Goal: Find specific page/section: Find specific page/section

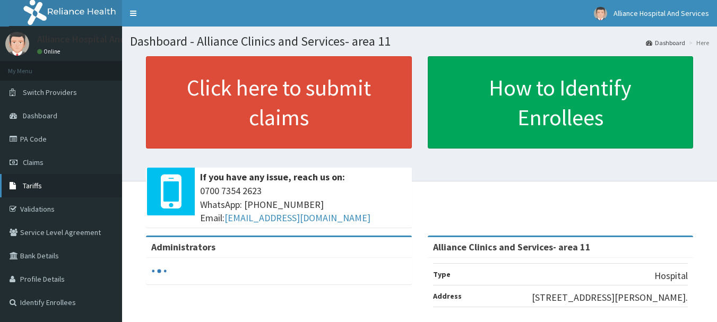
click at [37, 184] on span "Tariffs" at bounding box center [32, 186] width 19 height 10
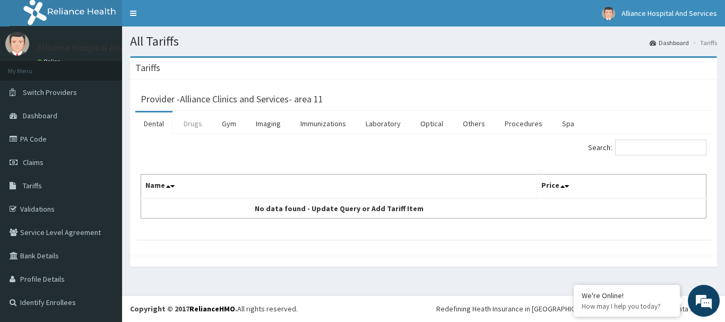
click at [192, 123] on link "Drugs" at bounding box center [193, 124] width 36 height 22
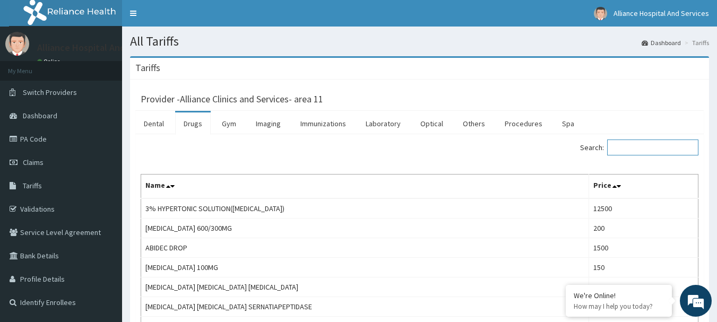
click at [637, 151] on input "Search:" at bounding box center [652, 148] width 91 height 16
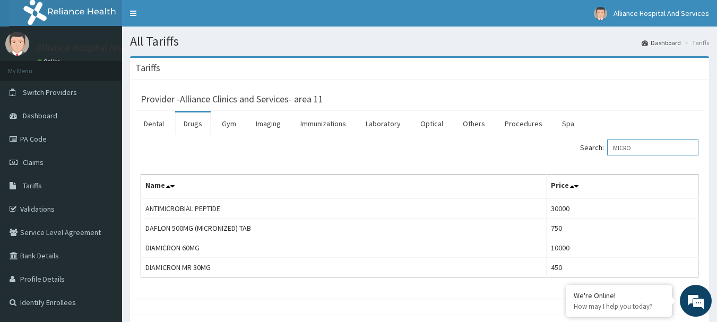
type input "MICRO"
